Goal: Find specific page/section: Find specific page/section

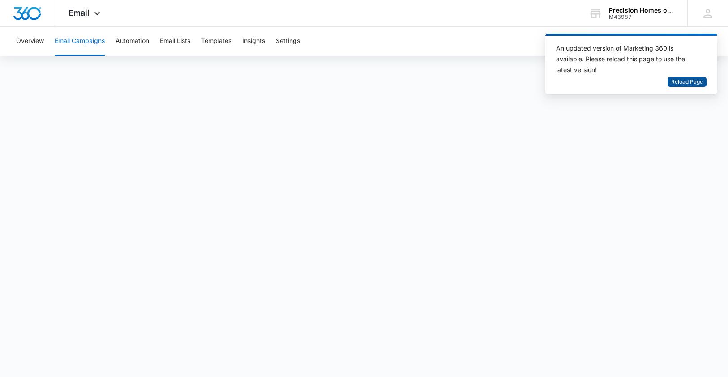
click at [690, 83] on span "Reload Page" at bounding box center [687, 82] width 32 height 9
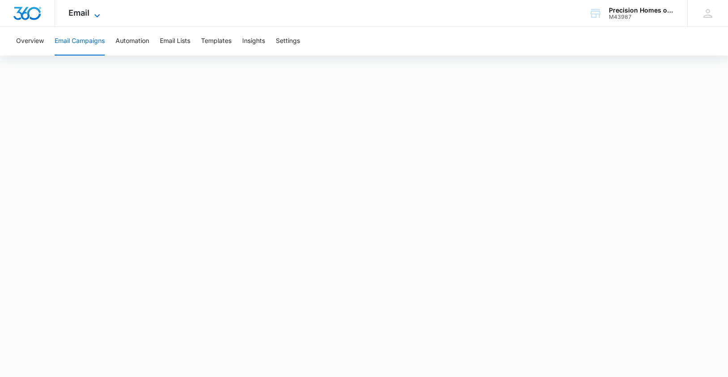
click at [83, 14] on span "Email" at bounding box center [78, 12] width 21 height 9
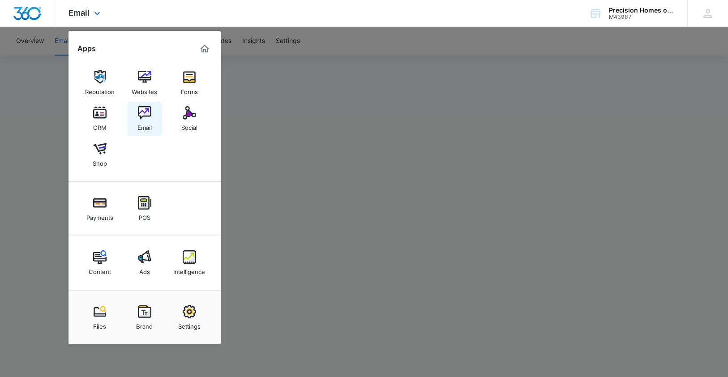
click at [147, 112] on img at bounding box center [144, 112] width 13 height 13
